Goal: Information Seeking & Learning: Learn about a topic

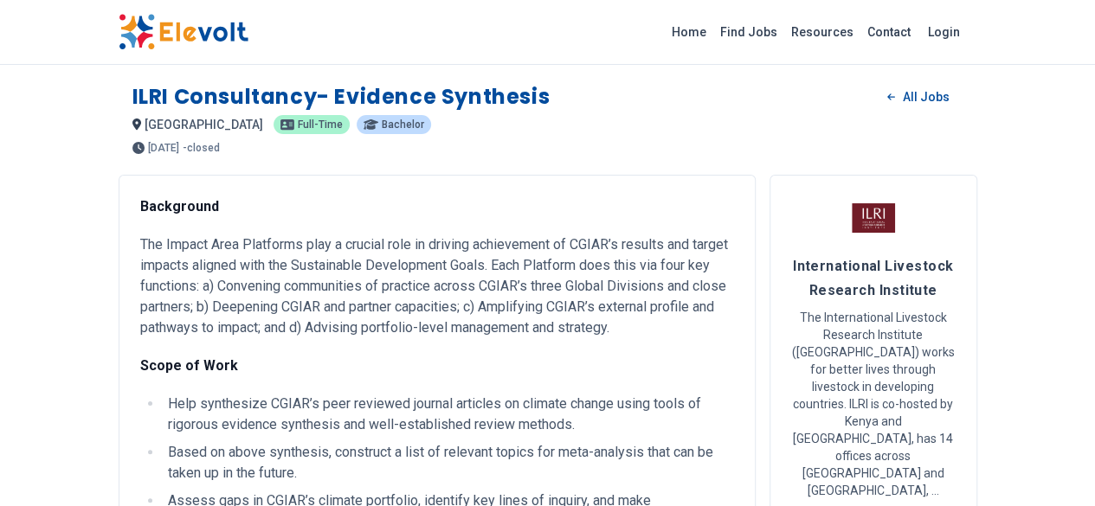
click at [119, 27] on img at bounding box center [184, 32] width 130 height 36
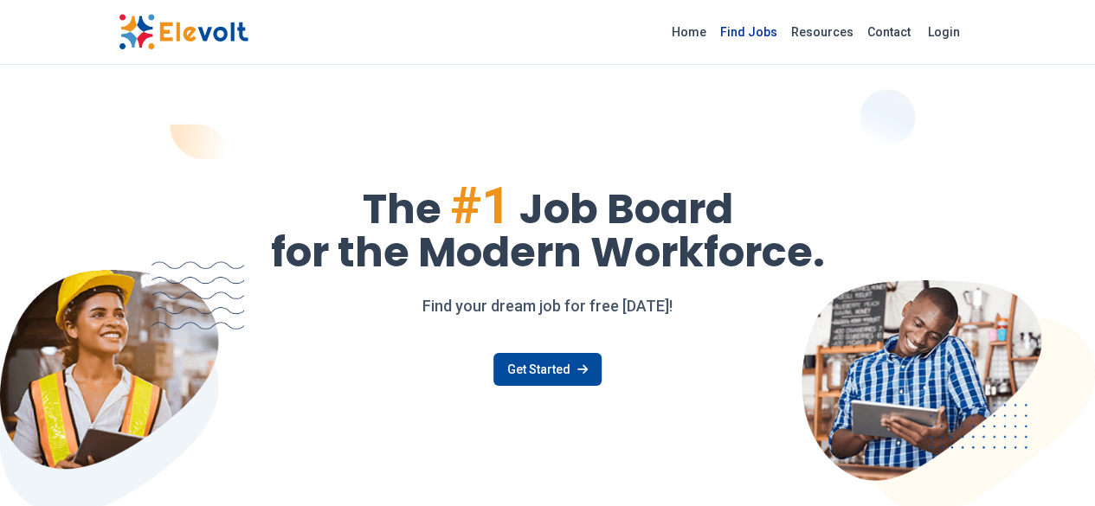
click at [784, 35] on link "Find Jobs" at bounding box center [748, 32] width 71 height 28
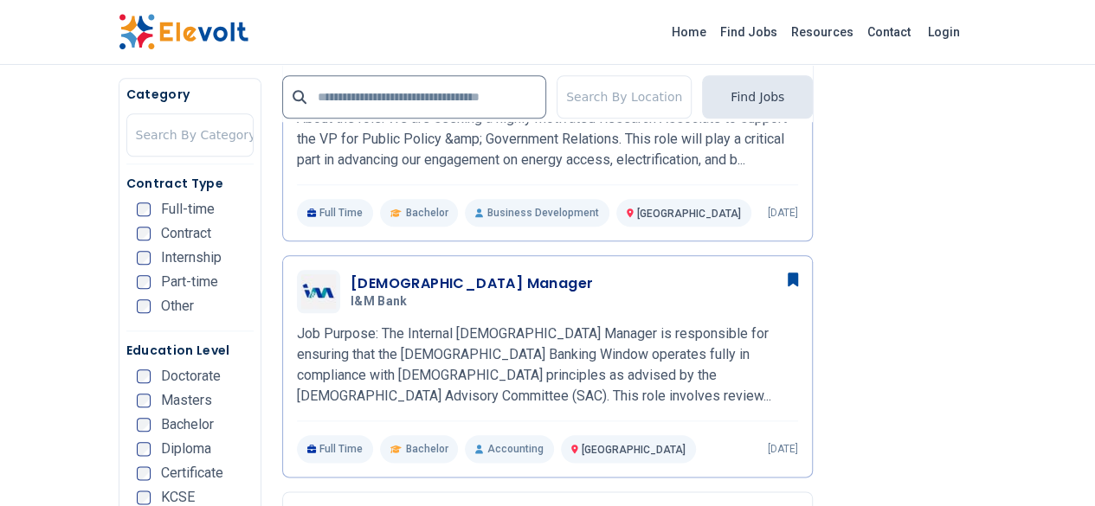
scroll to position [1038, 0]
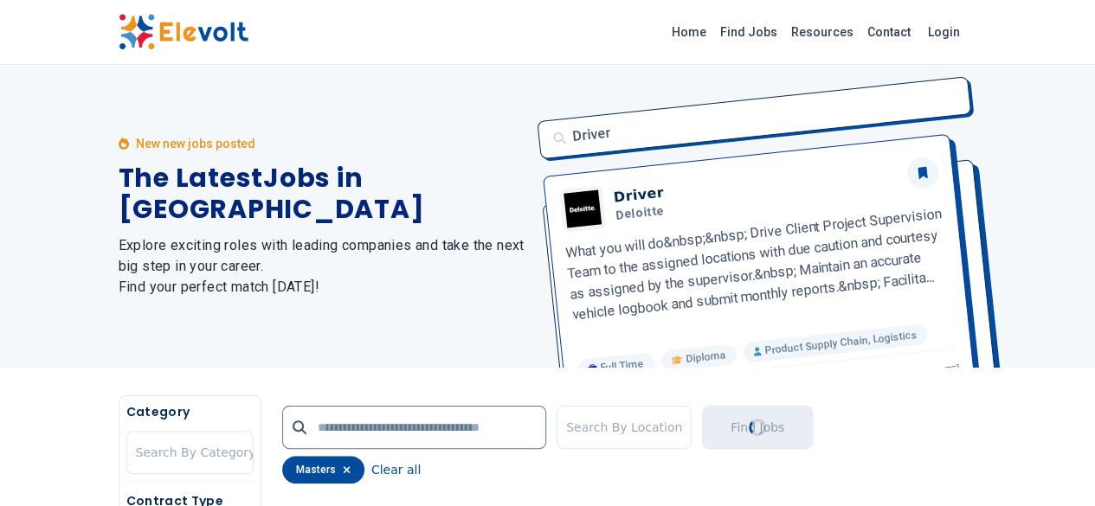
scroll to position [519, 0]
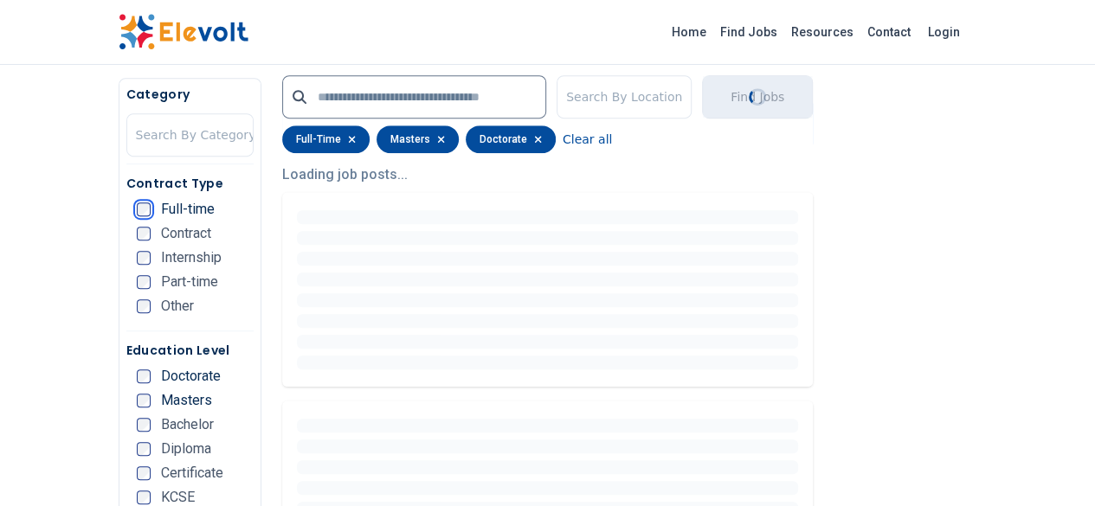
scroll to position [519, 0]
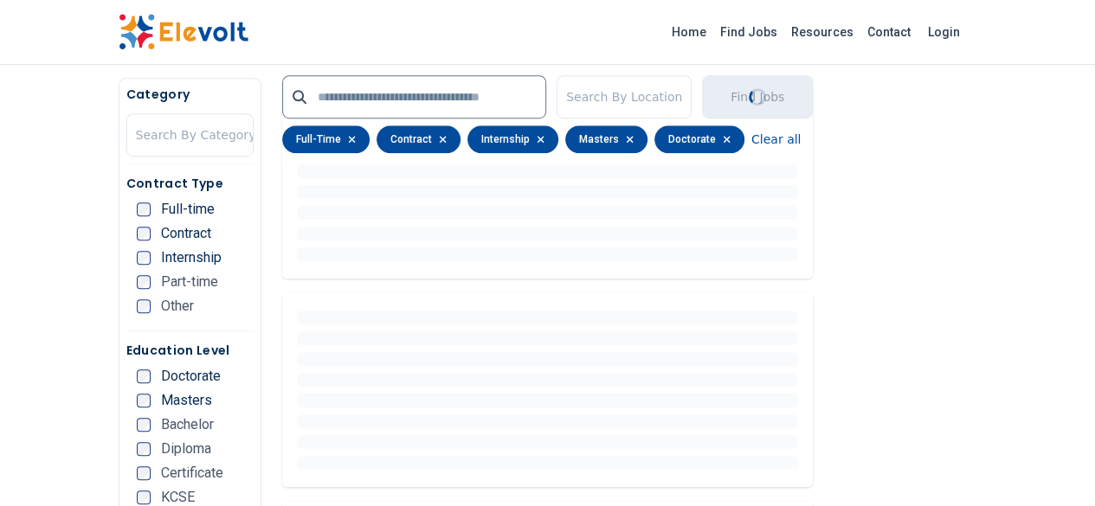
click at [137, 319] on ul "Full-time Contract Internship Part-time Other" at bounding box center [195, 262] width 117 height 121
